Goal: Transaction & Acquisition: Purchase product/service

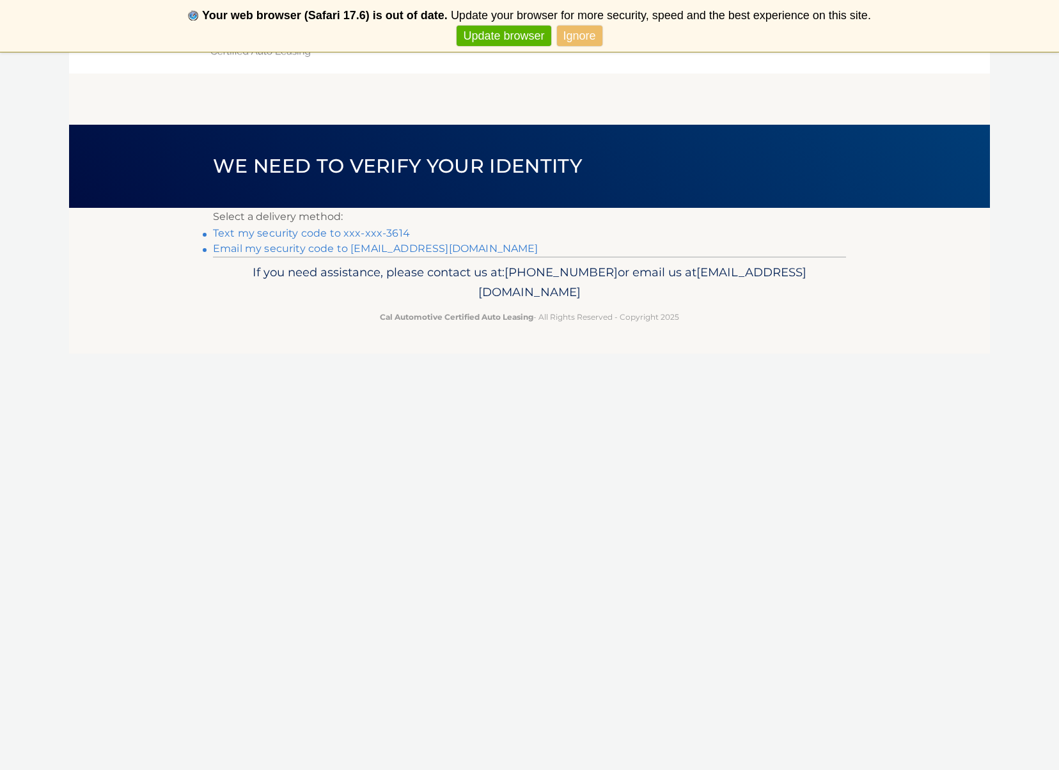
click at [390, 229] on link "Text my security code to xxx-xxx-3614" at bounding box center [311, 233] width 197 height 12
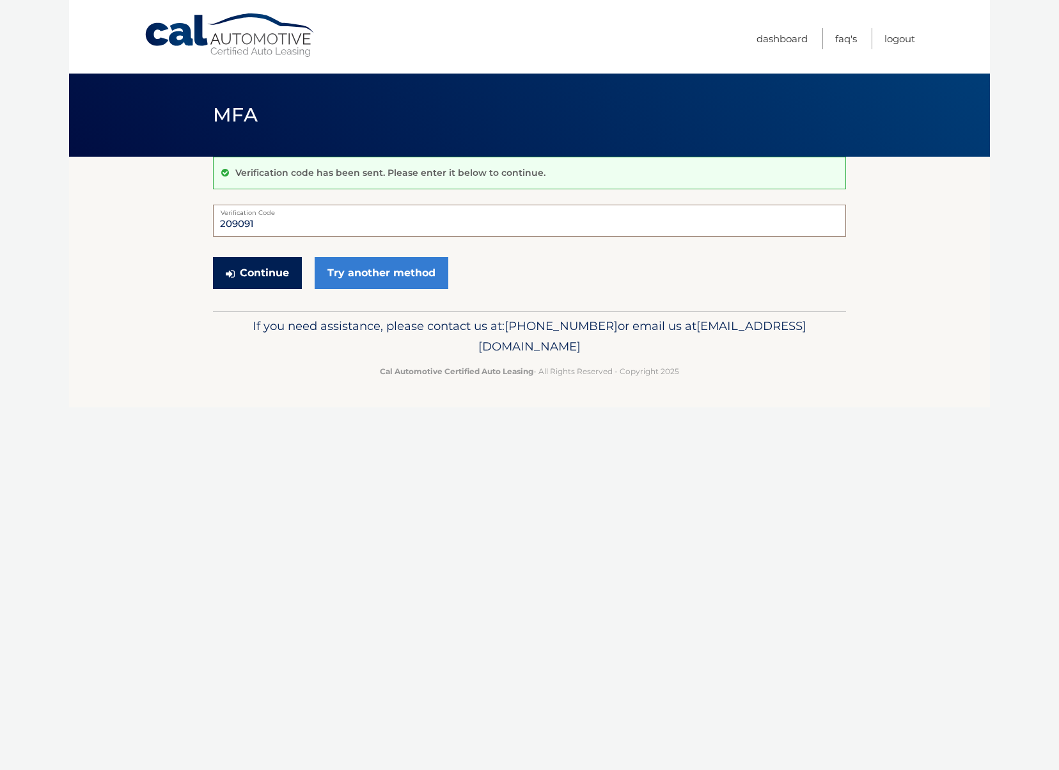
type input "209091"
click at [269, 267] on button "Continue" at bounding box center [257, 273] width 89 height 32
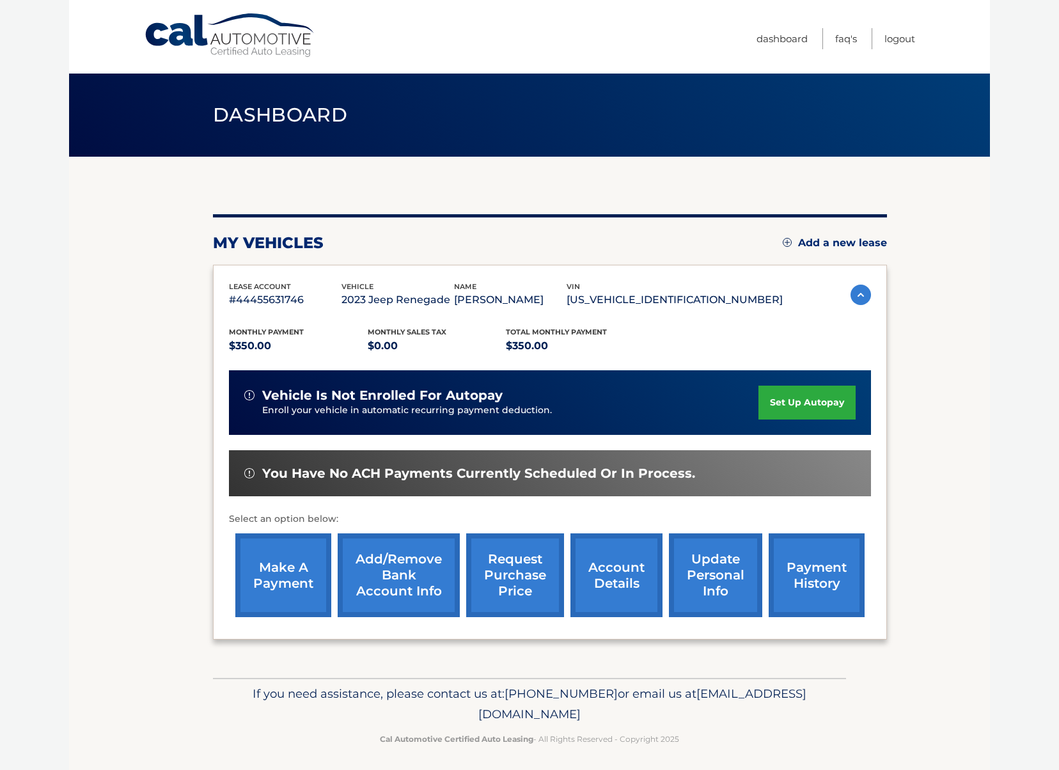
click at [284, 562] on link "make a payment" at bounding box center [283, 575] width 96 height 84
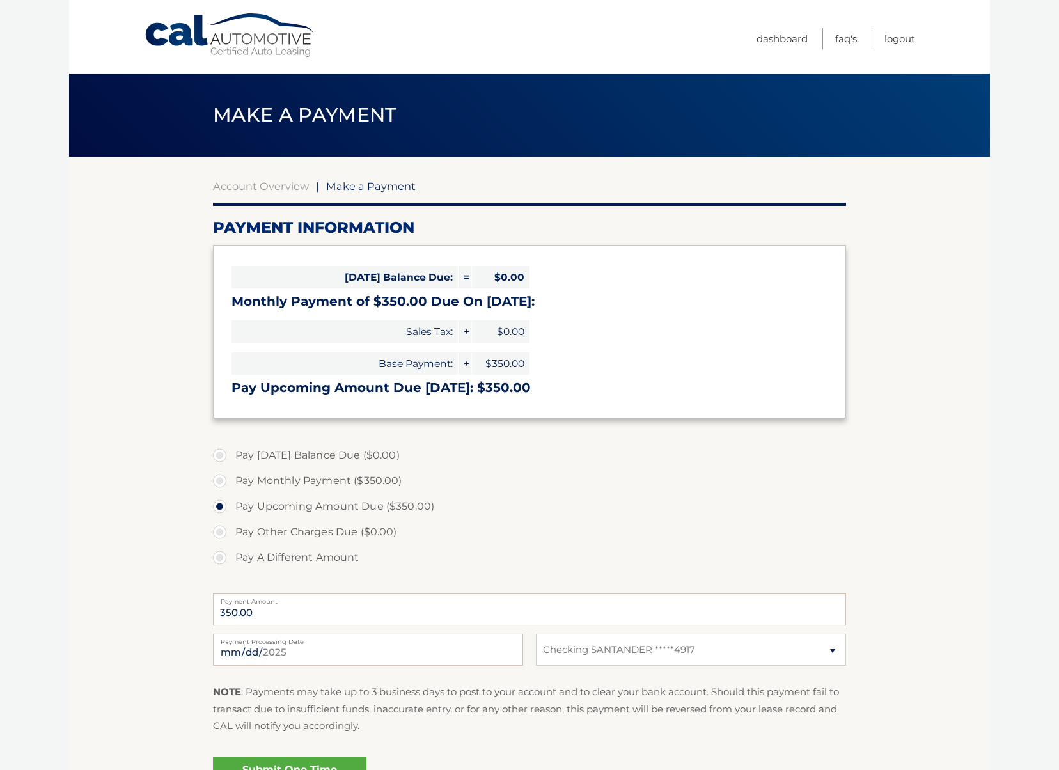
select select "Yjc5MGRlNjQtZDk3YS00YjNmLTg5NmUtNzFlNDBhNzNhNjgy"
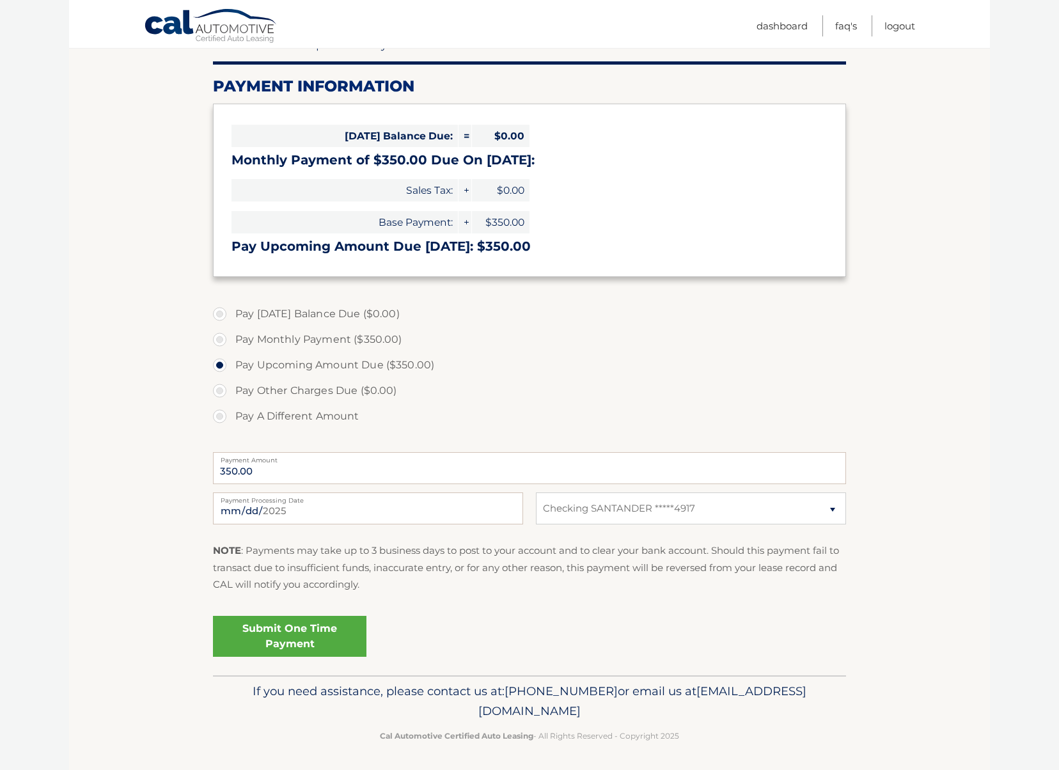
scroll to position [141, 0]
click at [297, 625] on link "Submit One Time Payment" at bounding box center [290, 637] width 154 height 41
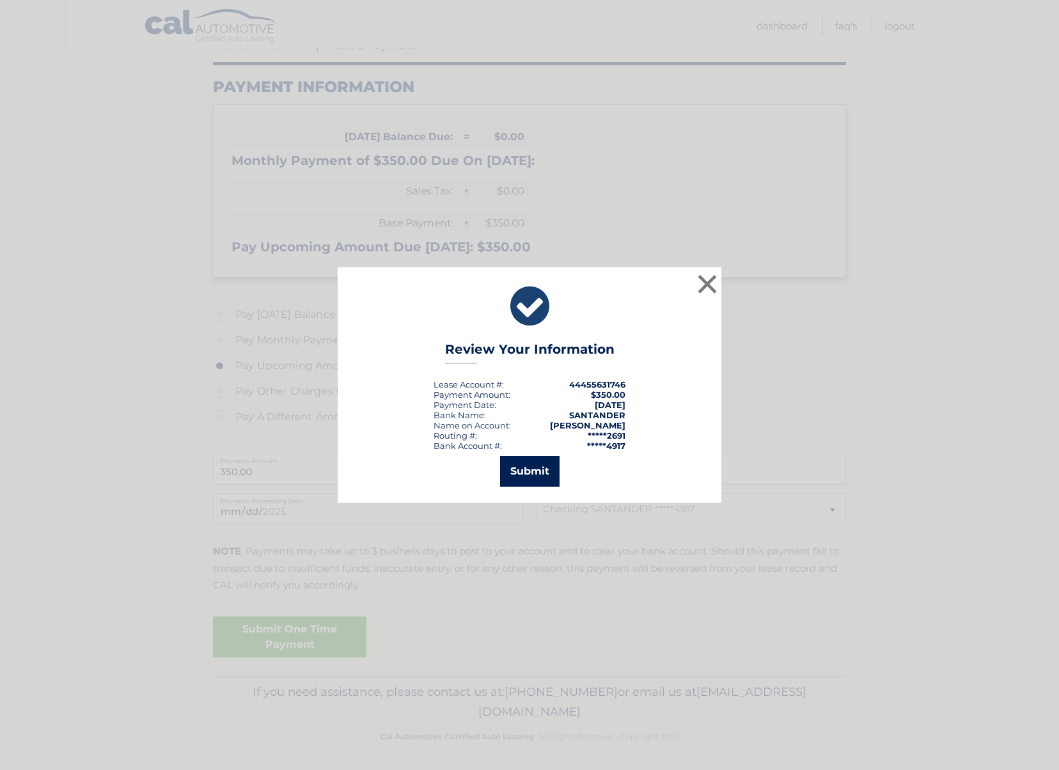
click at [510, 480] on button "Submit" at bounding box center [529, 471] width 59 height 31
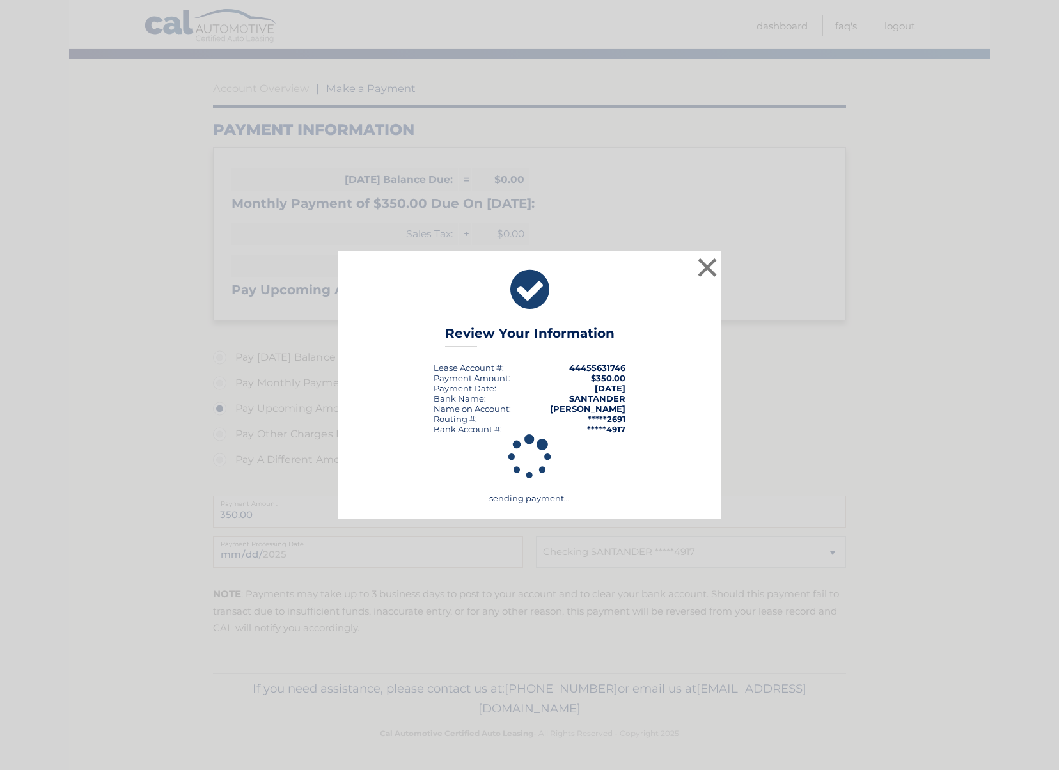
scroll to position [95, 0]
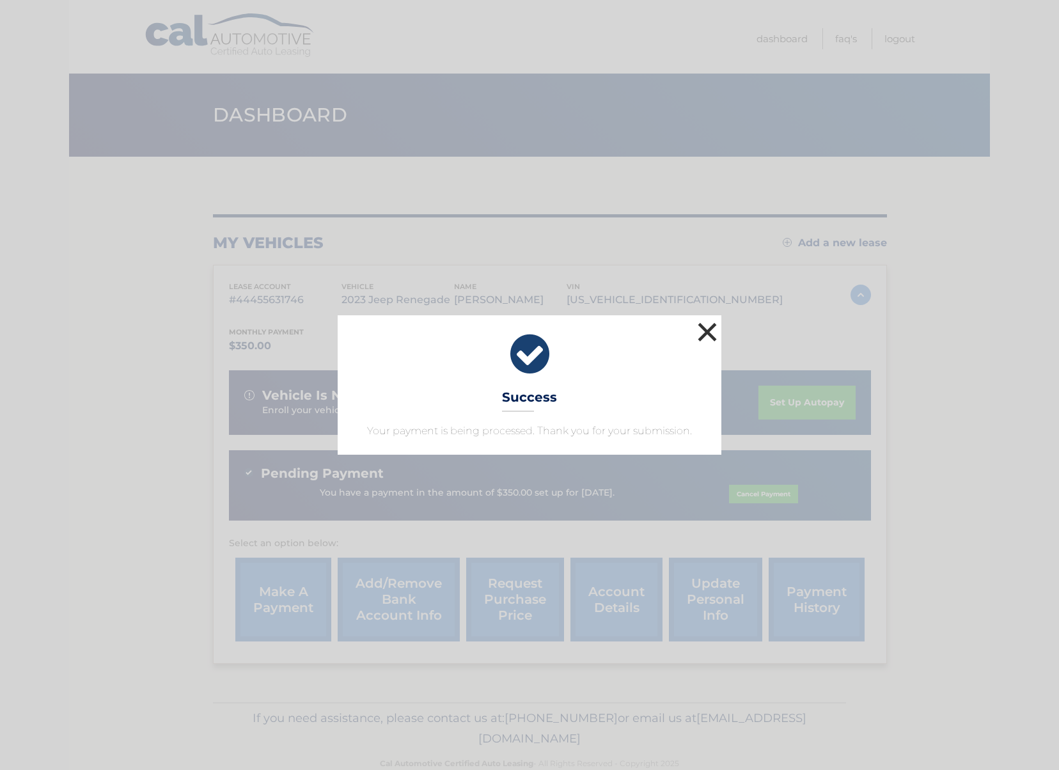
click at [712, 329] on button "×" at bounding box center [708, 332] width 26 height 26
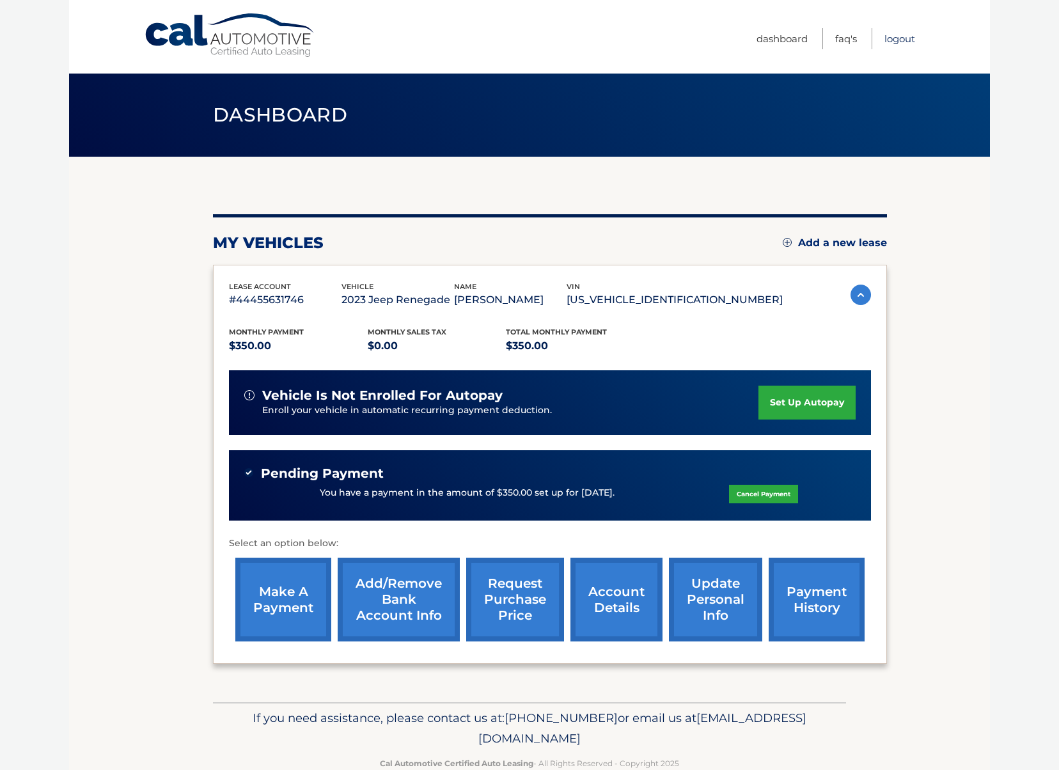
click at [896, 43] on link "Logout" at bounding box center [900, 38] width 31 height 21
